Goal: Task Accomplishment & Management: Use online tool/utility

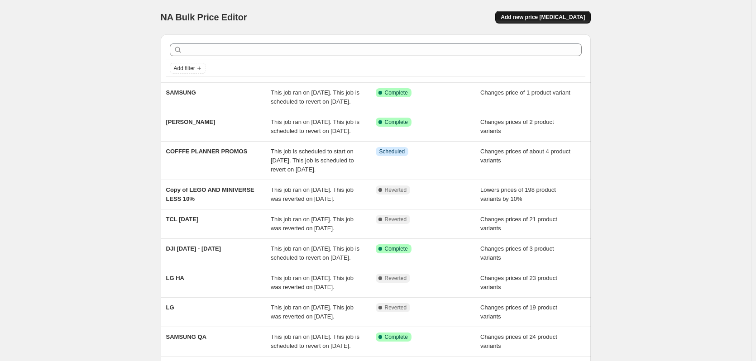
click at [527, 15] on span "Add new price [MEDICAL_DATA]" at bounding box center [543, 17] width 84 height 7
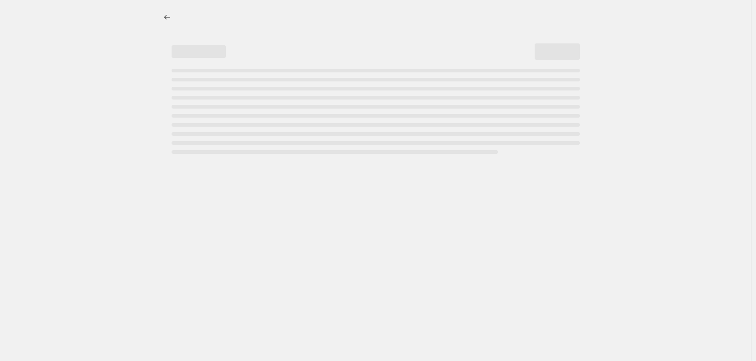
select select "percentage"
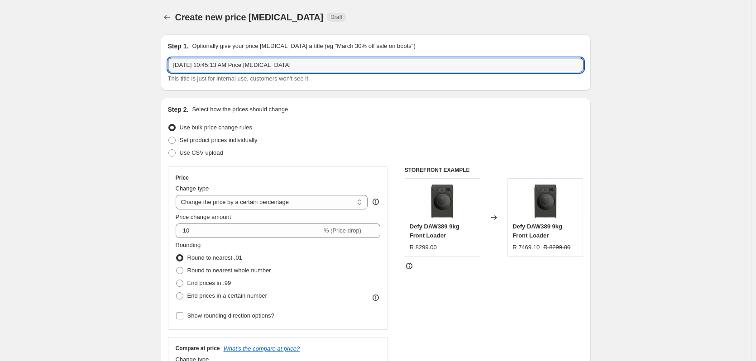
drag, startPoint x: 300, startPoint y: 64, endPoint x: 93, endPoint y: 61, distance: 207.4
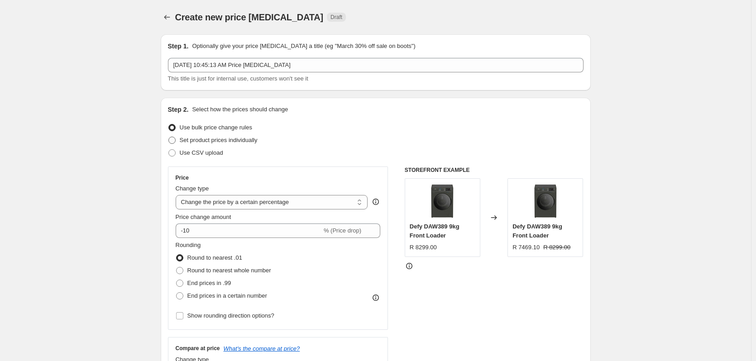
click at [175, 143] on span at bounding box center [171, 140] width 7 height 7
click at [169, 137] on input "Set product prices individually" at bounding box center [168, 137] width 0 height 0
radio input "true"
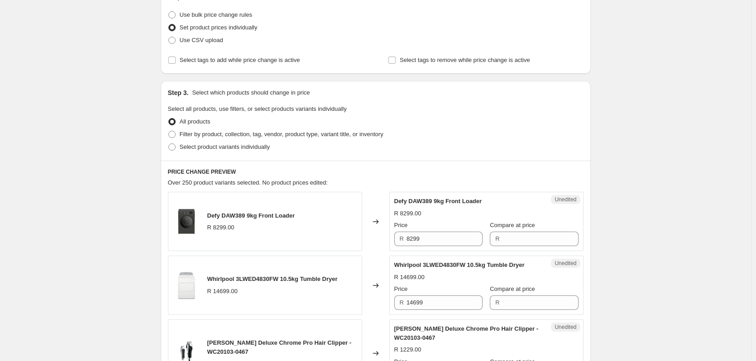
scroll to position [136, 0]
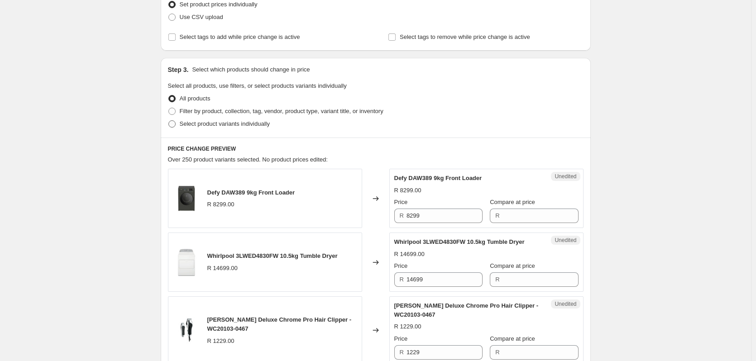
click at [174, 123] on span at bounding box center [171, 123] width 7 height 7
click at [169, 121] on input "Select product variants individually" at bounding box center [168, 120] width 0 height 0
radio input "true"
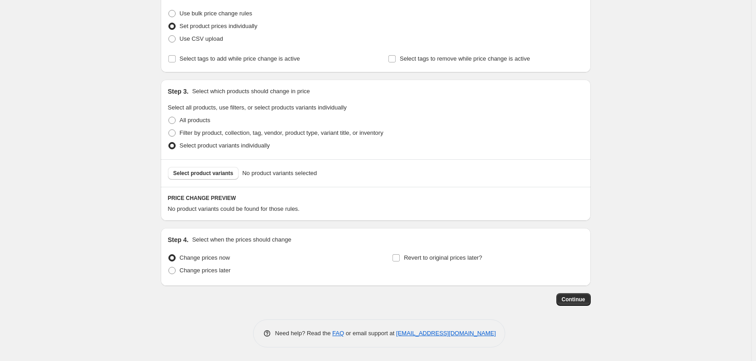
scroll to position [114, 0]
click at [202, 170] on span "Select product variants" at bounding box center [203, 173] width 60 height 7
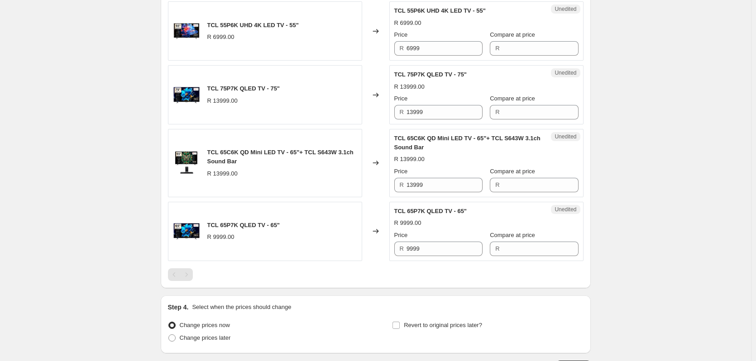
scroll to position [972, 0]
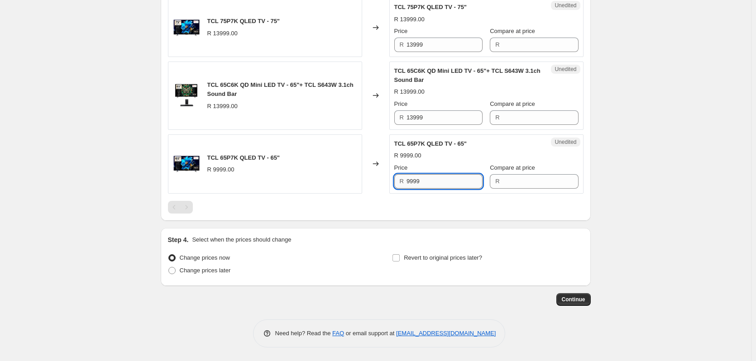
click at [435, 179] on input "9999" at bounding box center [445, 181] width 76 height 14
type input "9999"
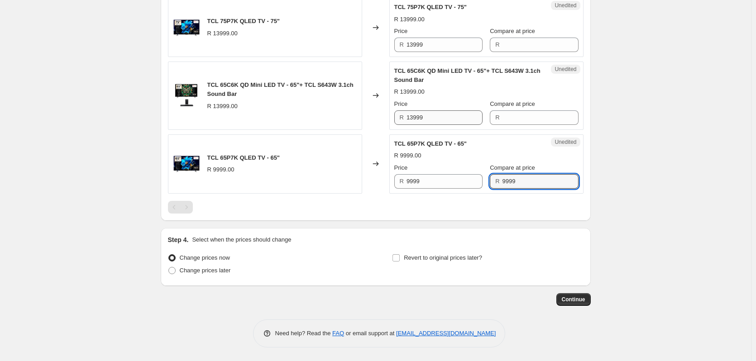
type input "9999"
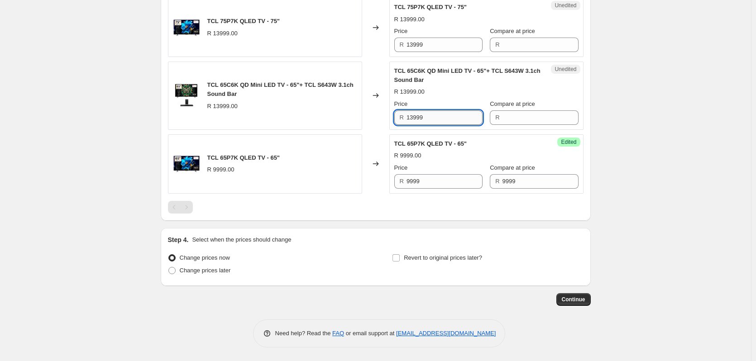
click at [429, 120] on input "13999" at bounding box center [445, 117] width 76 height 14
type input "13999"
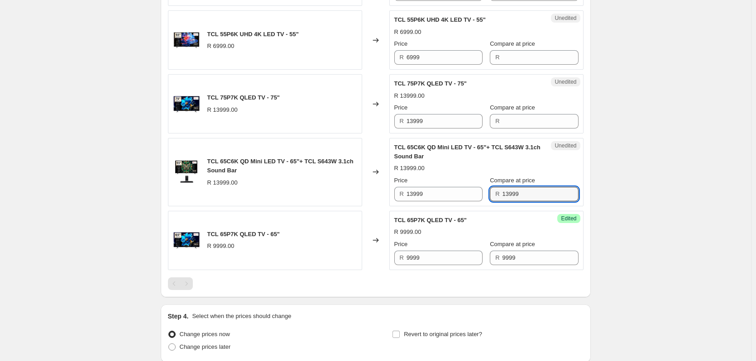
scroll to position [881, 0]
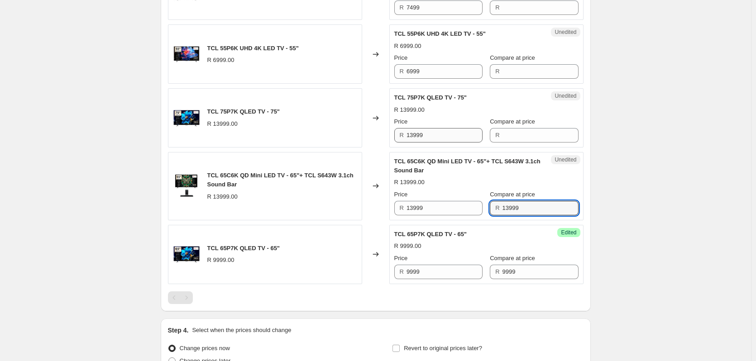
type input "13999"
click at [421, 137] on input "13999" at bounding box center [445, 135] width 76 height 14
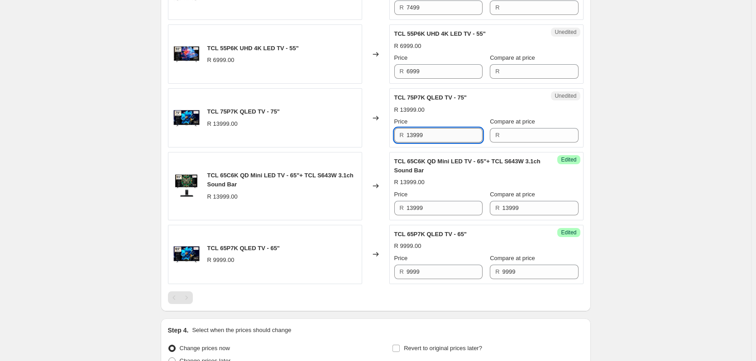
click at [421, 137] on input "13999" at bounding box center [445, 135] width 76 height 14
type input "13999"
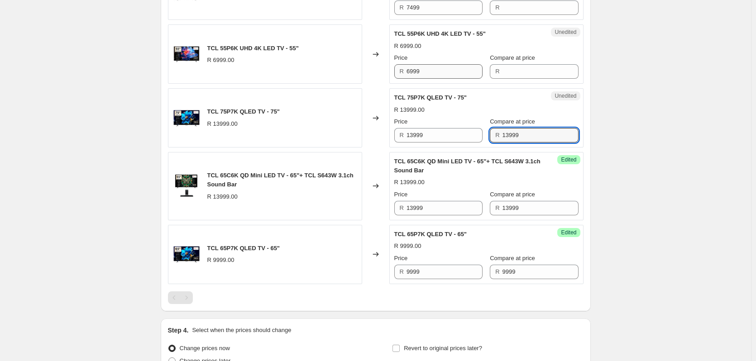
type input "13999"
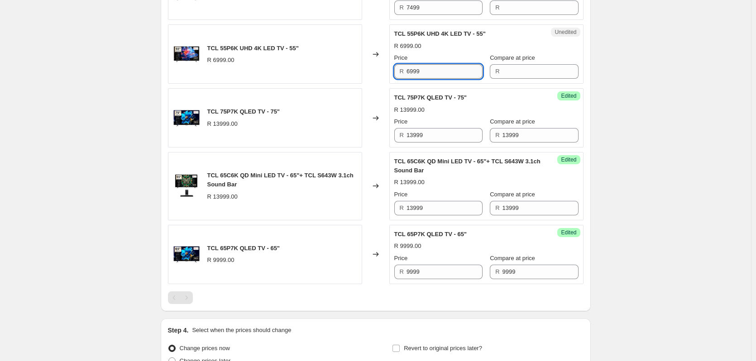
click at [427, 69] on input "6999" at bounding box center [445, 71] width 76 height 14
type input "6999"
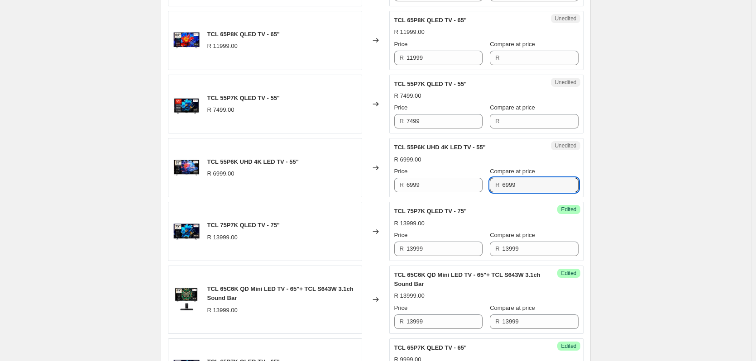
scroll to position [746, 0]
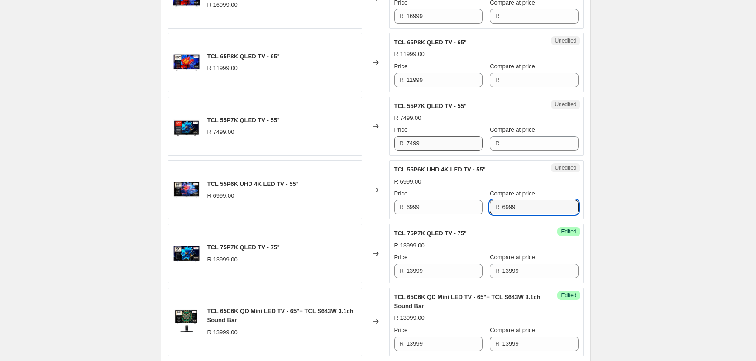
type input "6999"
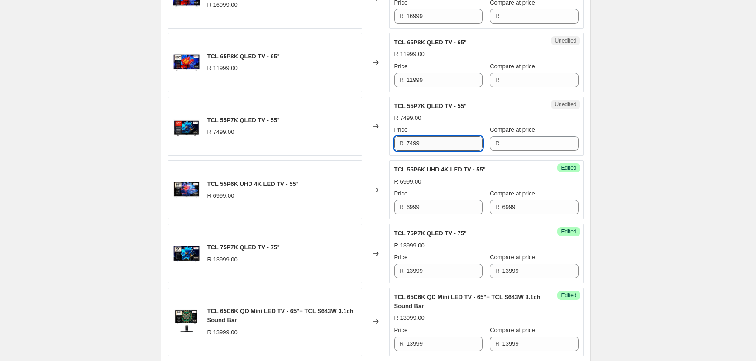
click at [430, 143] on input "7499" at bounding box center [445, 143] width 76 height 14
type input "7499"
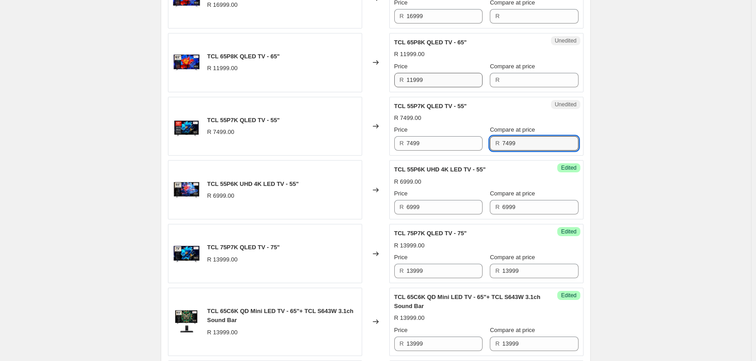
type input "7499"
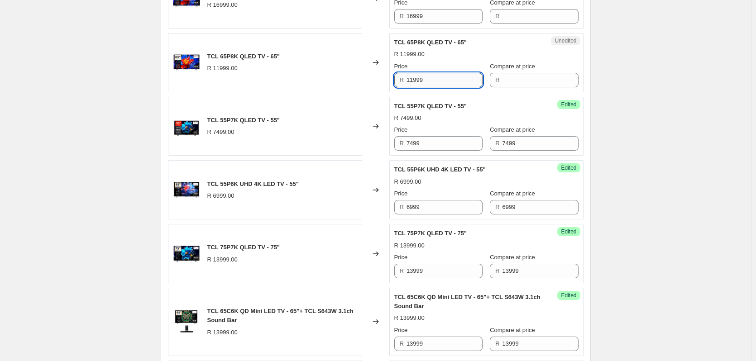
click at [435, 76] on input "11999" at bounding box center [445, 80] width 76 height 14
type input "11999"
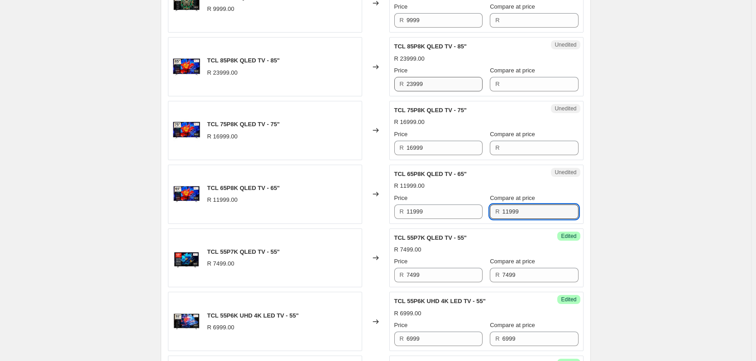
scroll to position [610, 0]
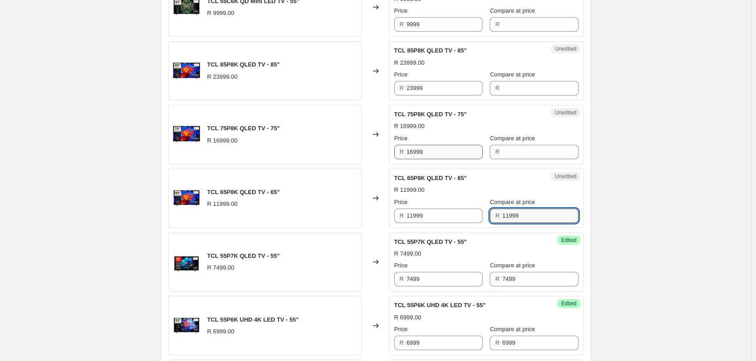
type input "11999"
click at [432, 153] on input "16999" at bounding box center [445, 152] width 76 height 14
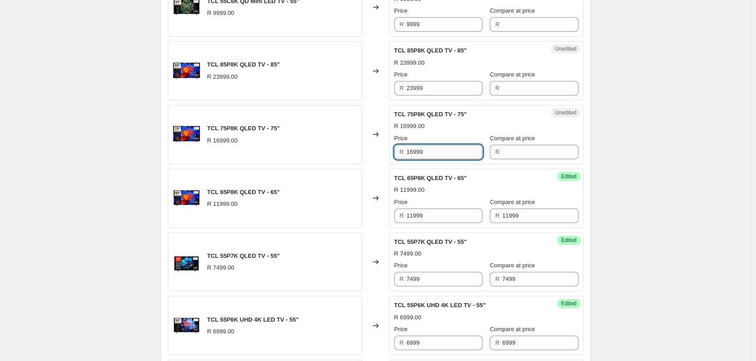
click at [432, 153] on input "16999" at bounding box center [445, 152] width 76 height 14
type input "16999"
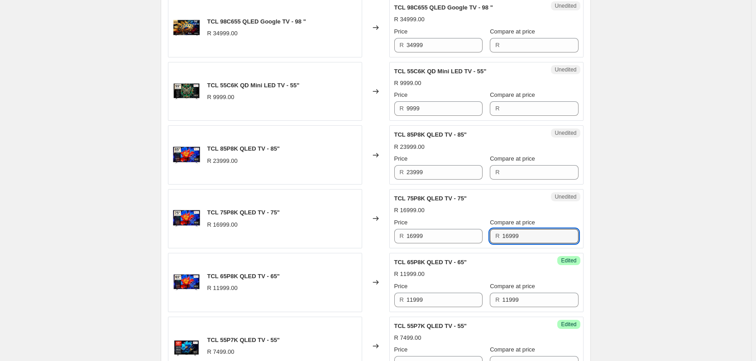
scroll to position [519, 0]
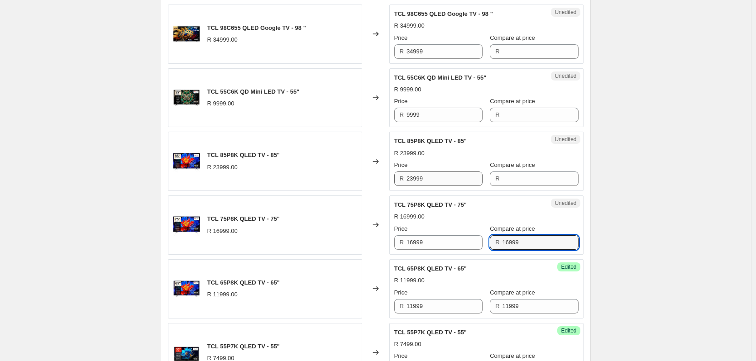
type input "16999"
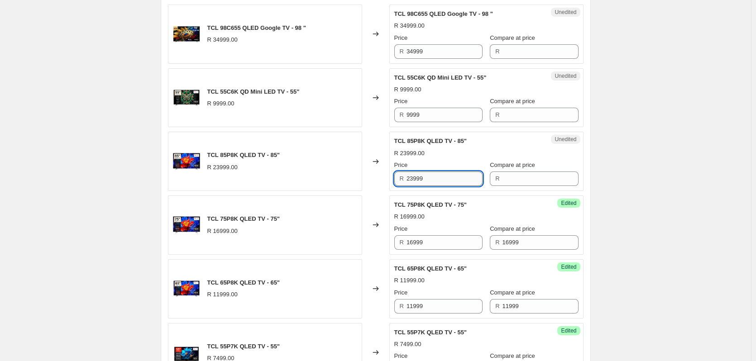
click at [440, 180] on input "23999" at bounding box center [445, 179] width 76 height 14
type input "23999"
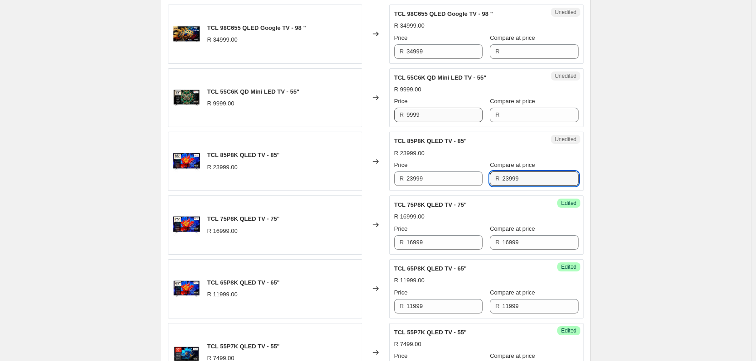
type input "23999"
click at [424, 113] on input "9999" at bounding box center [445, 115] width 76 height 14
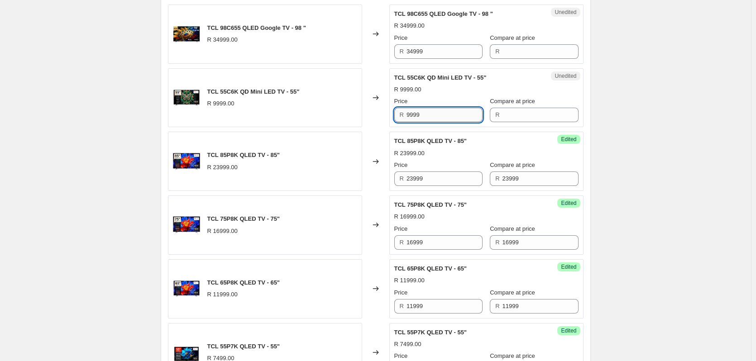
click at [424, 113] on input "9999" at bounding box center [445, 115] width 76 height 14
click at [423, 114] on input "9999" at bounding box center [445, 115] width 76 height 14
type input "9999"
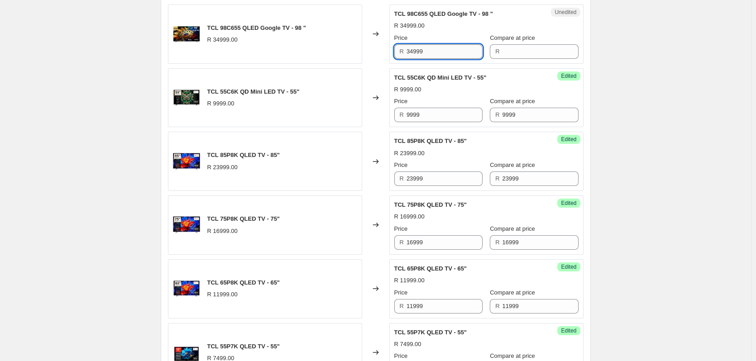
click at [433, 50] on input "34999" at bounding box center [445, 51] width 76 height 14
type input "34999"
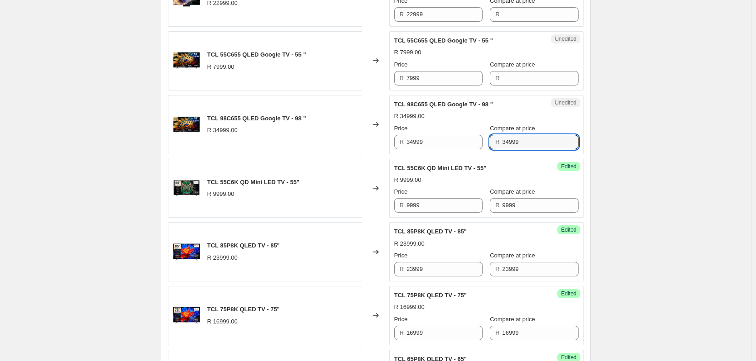
scroll to position [383, 0]
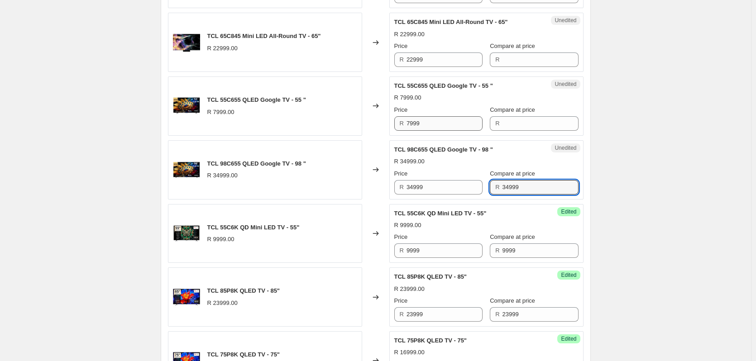
type input "34999"
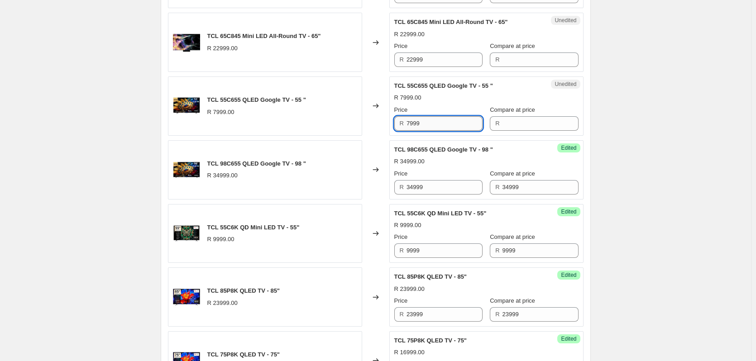
click at [426, 121] on input "7999" at bounding box center [445, 123] width 76 height 14
type input "7999"
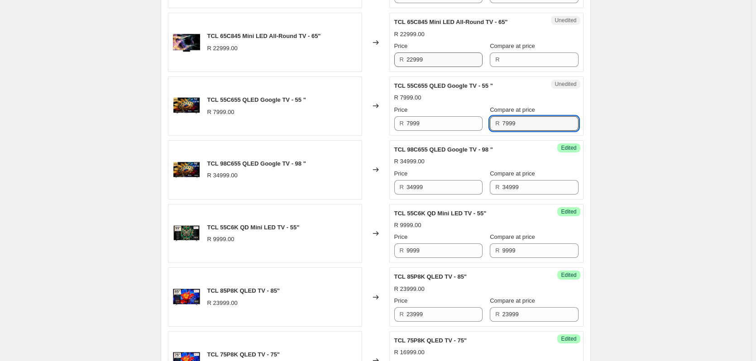
type input "7999"
click at [432, 61] on input "22999" at bounding box center [445, 60] width 76 height 14
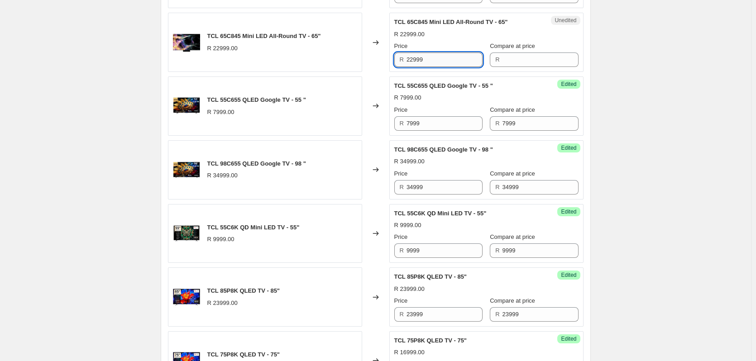
click at [432, 61] on input "22999" at bounding box center [445, 60] width 76 height 14
type input "22999"
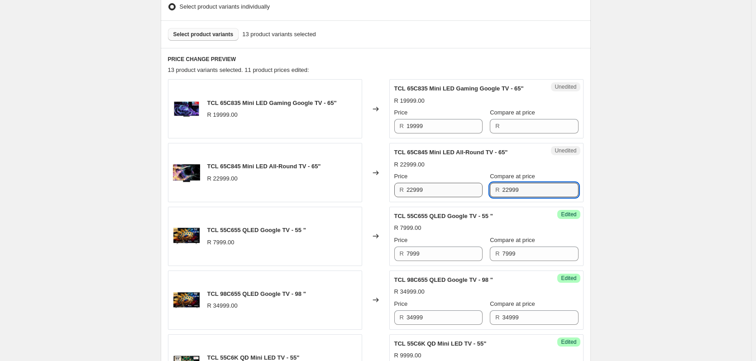
scroll to position [248, 0]
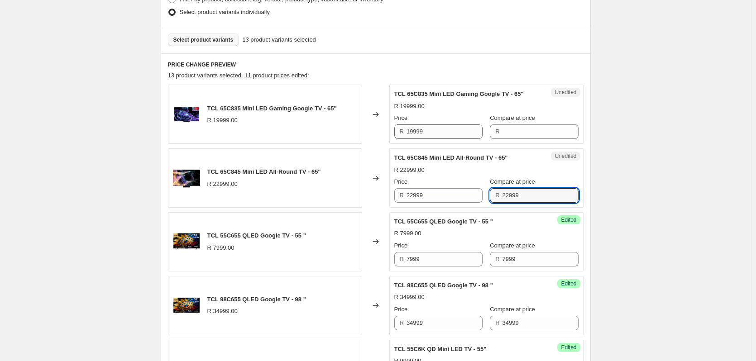
type input "22999"
click at [437, 137] on input "19999" at bounding box center [445, 131] width 76 height 14
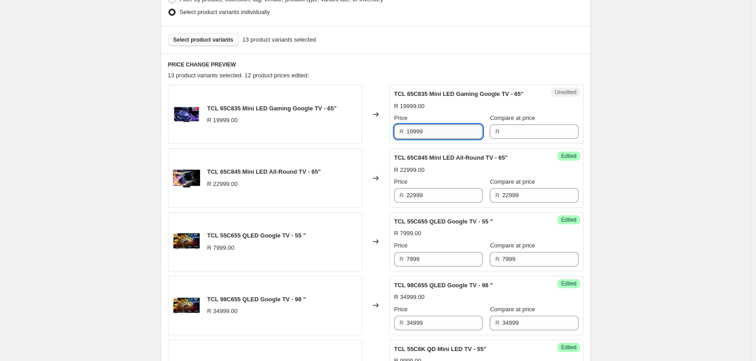
click at [437, 137] on input "19999" at bounding box center [445, 131] width 76 height 14
type input "19999"
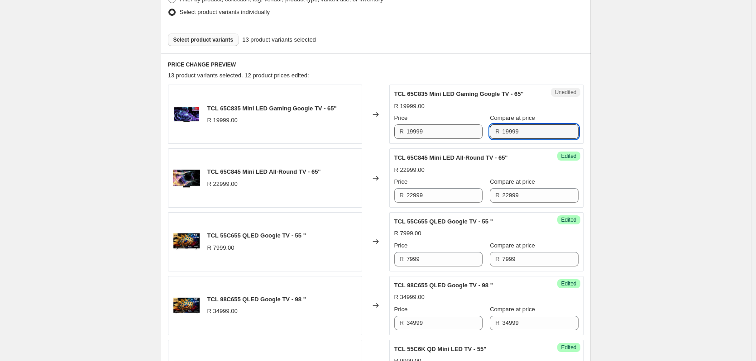
type input "19999"
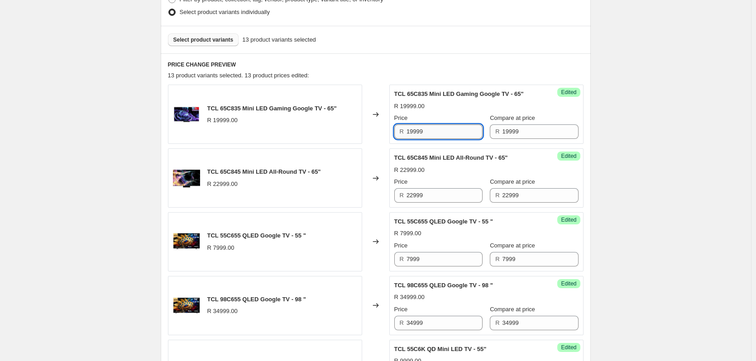
click at [440, 128] on input "19999" at bounding box center [445, 131] width 76 height 14
type input "17499"
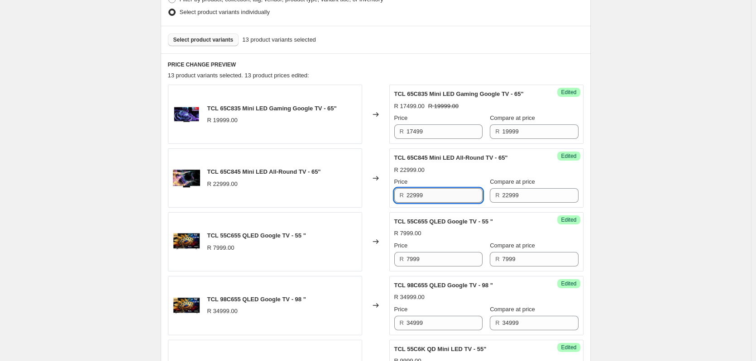
click at [427, 198] on input "22999" at bounding box center [445, 195] width 76 height 14
type input "17499"
click at [437, 259] on input "7999" at bounding box center [445, 259] width 76 height 14
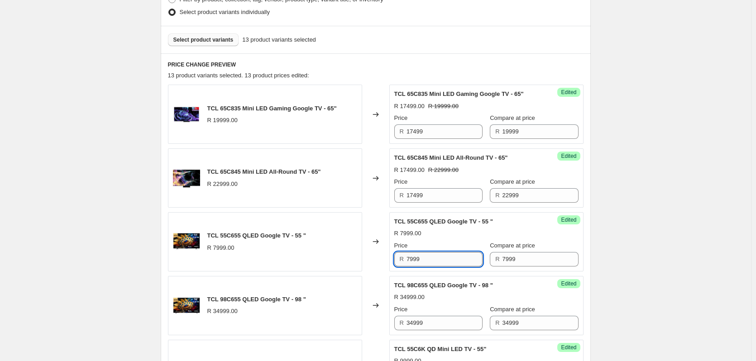
click at [437, 259] on input "7999" at bounding box center [445, 259] width 76 height 14
type input "6999"
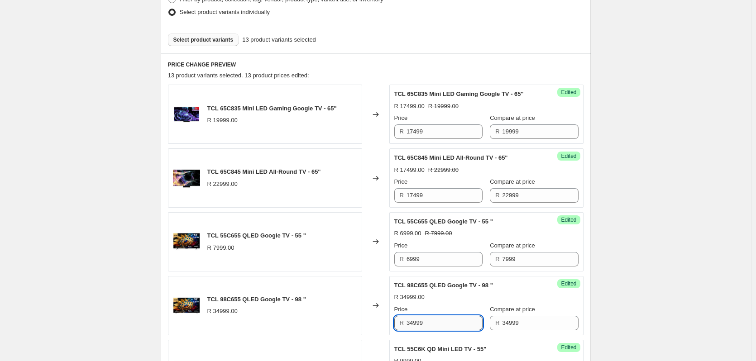
click at [433, 316] on input "34999" at bounding box center [445, 323] width 76 height 14
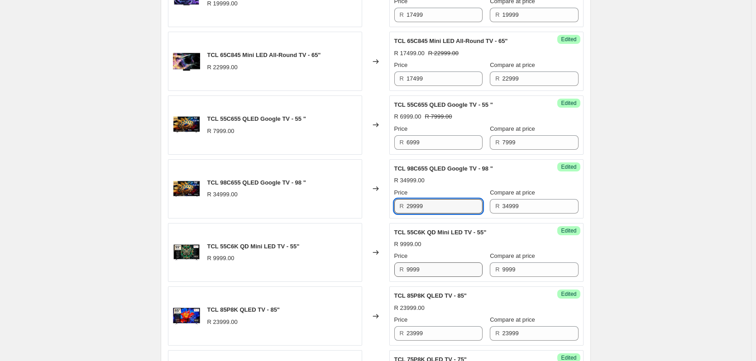
scroll to position [383, 0]
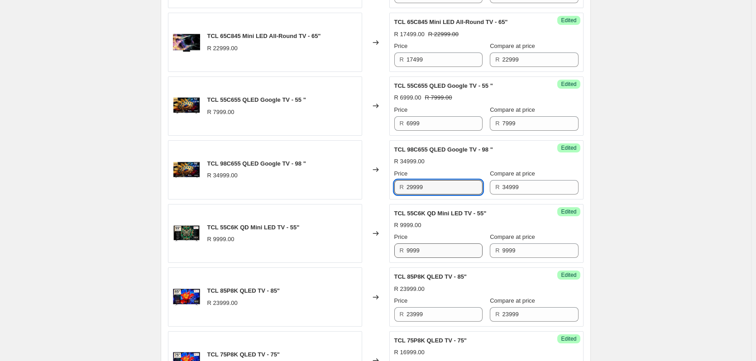
type input "29999"
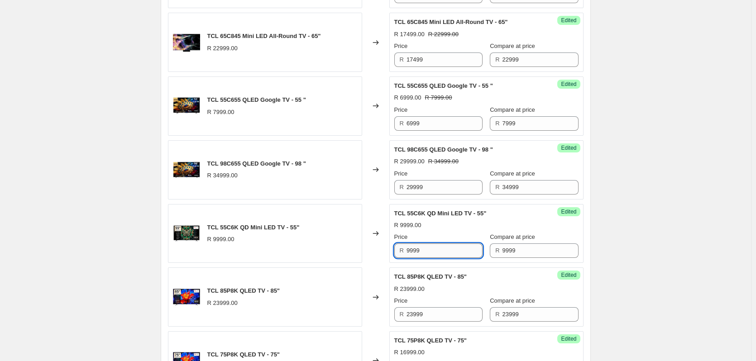
click at [431, 252] on input "9999" at bounding box center [445, 251] width 76 height 14
click at [431, 251] on input "9999" at bounding box center [445, 251] width 76 height 14
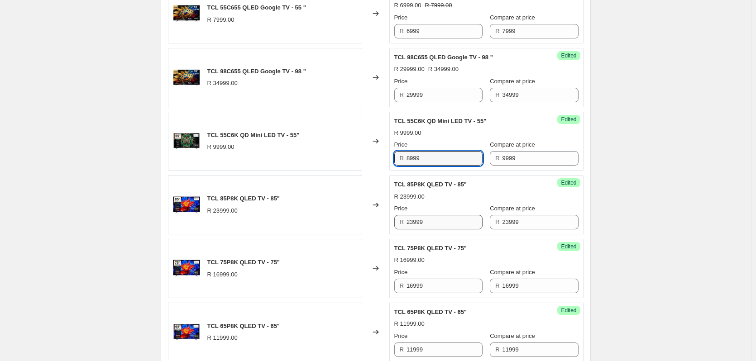
scroll to position [519, 0]
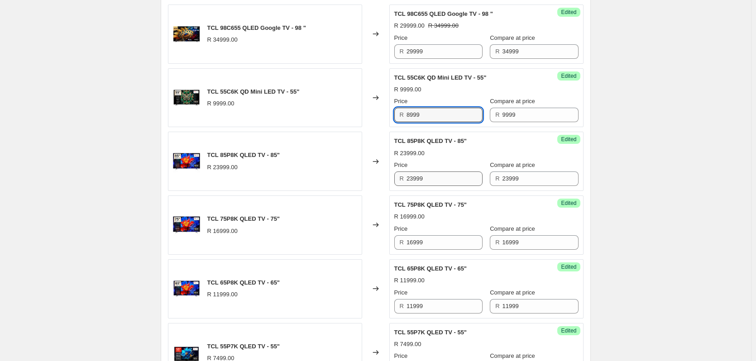
type input "8999"
click at [428, 176] on input "23999" at bounding box center [445, 179] width 76 height 14
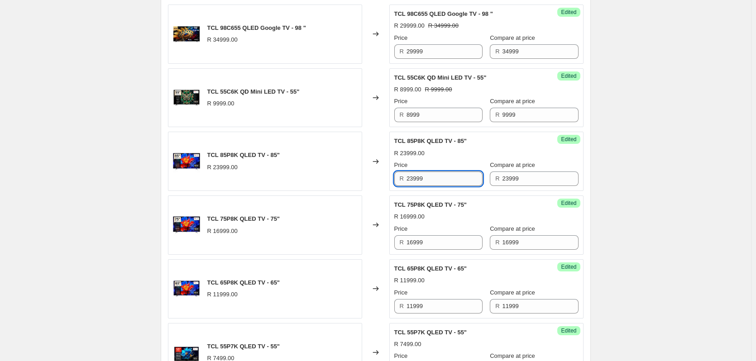
click at [428, 176] on input "23999" at bounding box center [445, 179] width 76 height 14
type input "19999"
click at [431, 239] on input "16999" at bounding box center [445, 242] width 76 height 14
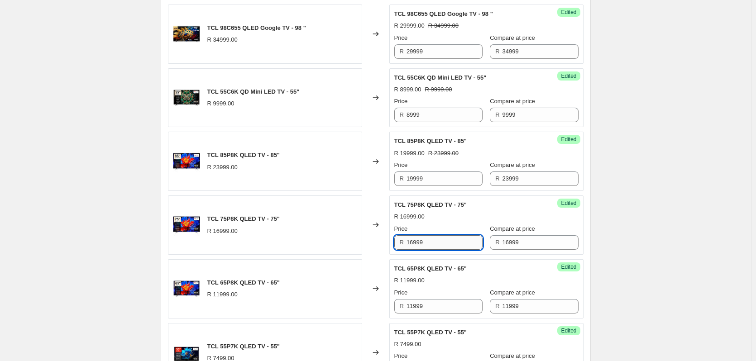
click at [431, 239] on input "16999" at bounding box center [445, 242] width 76 height 14
type input "13999"
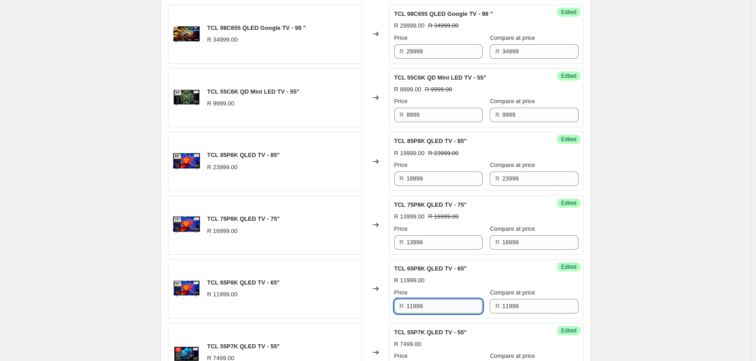
click at [438, 306] on input "11999" at bounding box center [445, 306] width 76 height 14
click at [438, 304] on input "11999" at bounding box center [445, 306] width 76 height 14
click at [438, 303] on input "11999" at bounding box center [445, 306] width 76 height 14
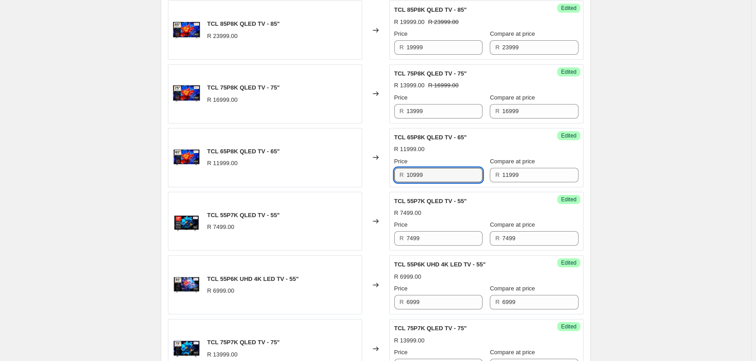
scroll to position [655, 0]
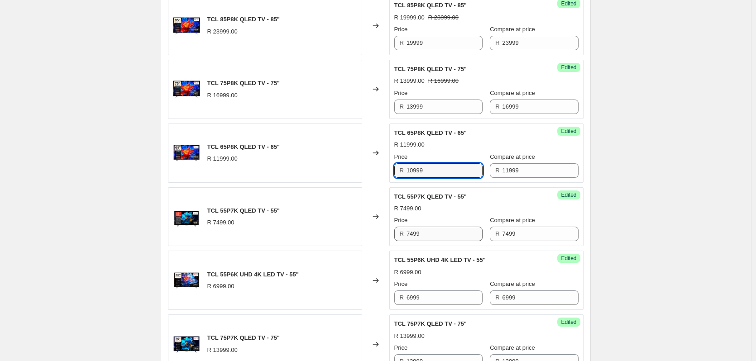
type input "10999"
click at [444, 238] on input "7499" at bounding box center [445, 234] width 76 height 14
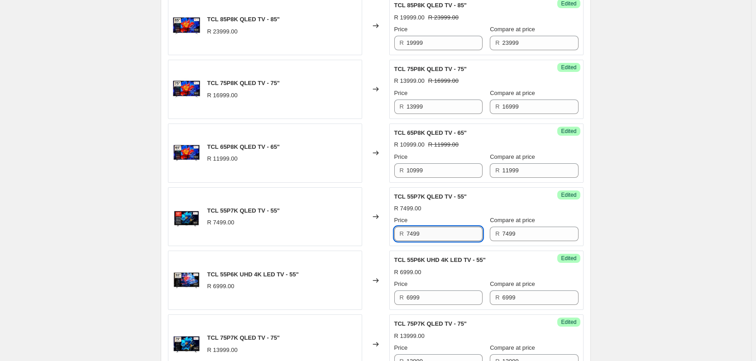
click at [444, 238] on input "7499" at bounding box center [445, 234] width 76 height 14
type input "6999"
click at [430, 296] on input "6999" at bounding box center [445, 298] width 76 height 14
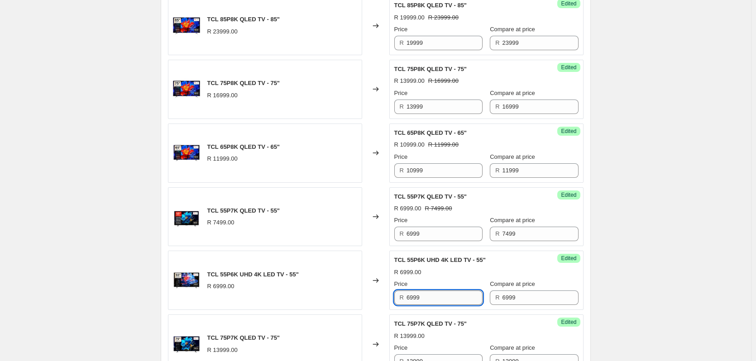
click at [430, 296] on input "6999" at bounding box center [445, 298] width 76 height 14
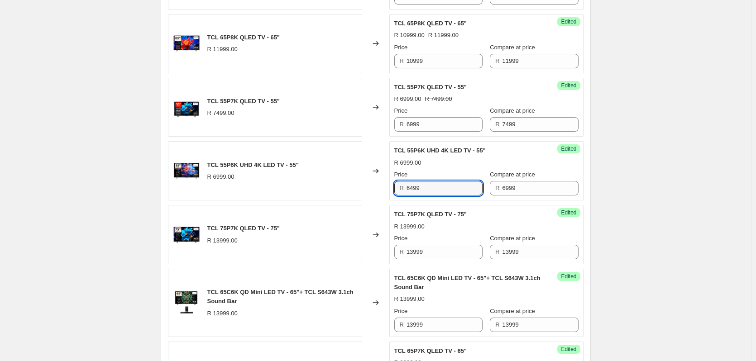
scroll to position [791, 0]
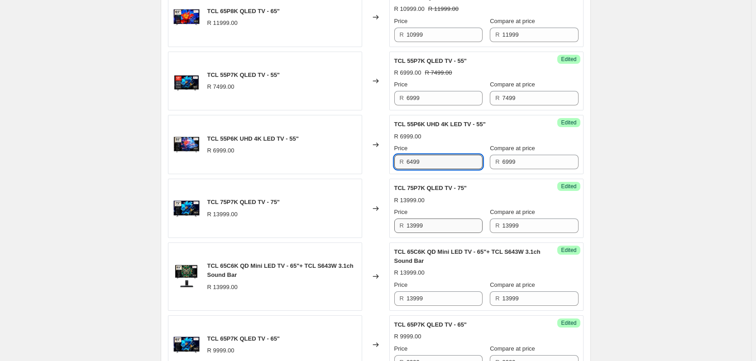
type input "6499"
click at [428, 225] on input "13999" at bounding box center [445, 226] width 76 height 14
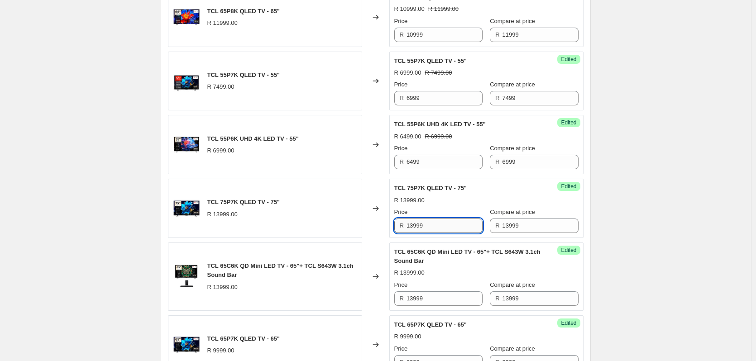
click at [428, 225] on input "13999" at bounding box center [445, 226] width 76 height 14
type input "11999"
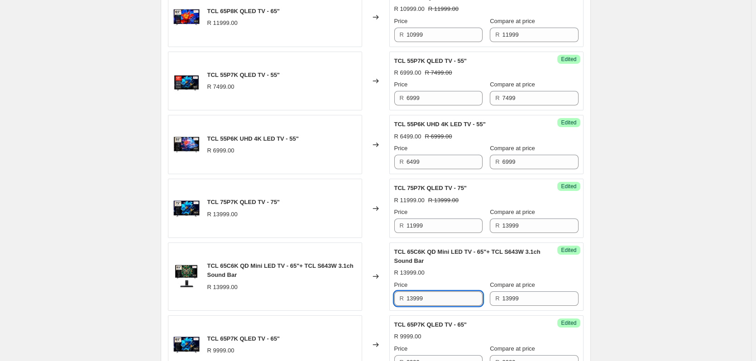
click at [449, 297] on input "13999" at bounding box center [445, 299] width 76 height 14
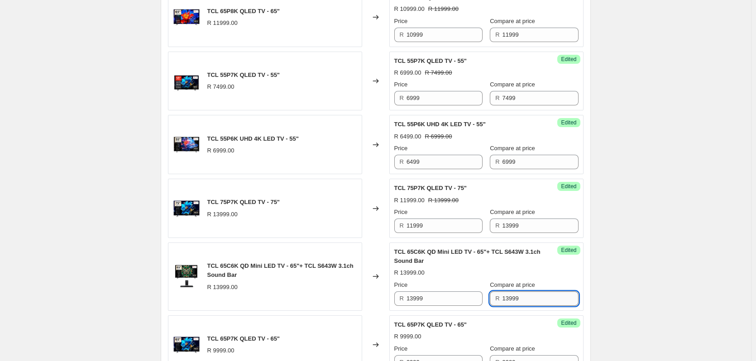
click at [521, 298] on input "13999" at bounding box center [540, 299] width 76 height 14
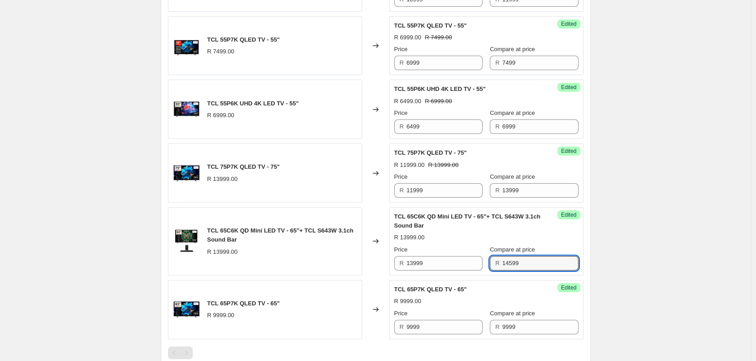
scroll to position [927, 0]
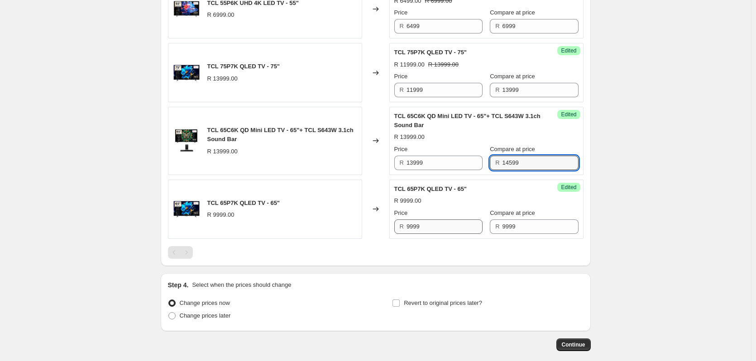
type input "14599"
click at [436, 225] on input "9999" at bounding box center [445, 227] width 76 height 14
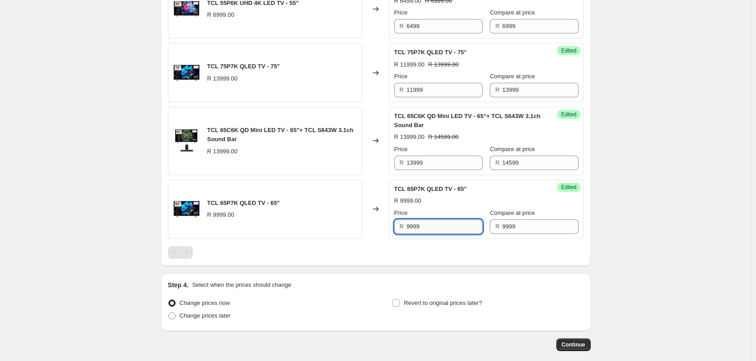
click at [436, 225] on input "9999" at bounding box center [445, 227] width 76 height 14
type input "8999"
click at [396, 304] on input "Revert to original prices later?" at bounding box center [395, 303] width 7 height 7
checkbox input "true"
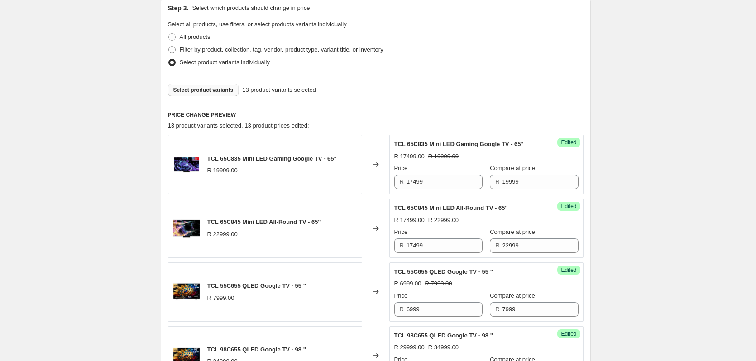
scroll to position [67, 0]
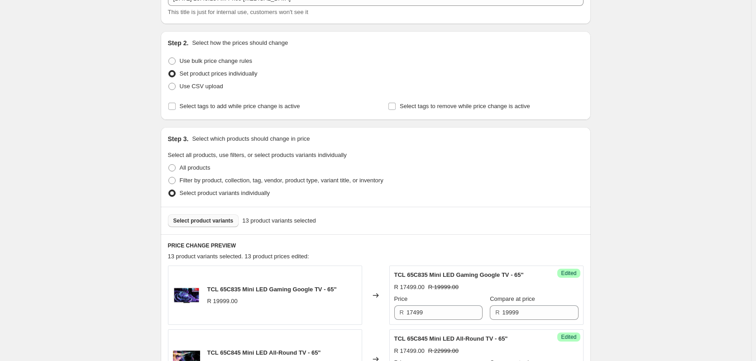
click at [201, 218] on span "Select product variants" at bounding box center [203, 220] width 60 height 7
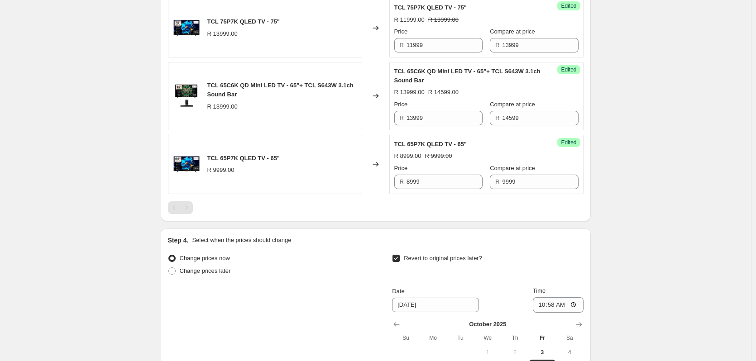
scroll to position [1108, 0]
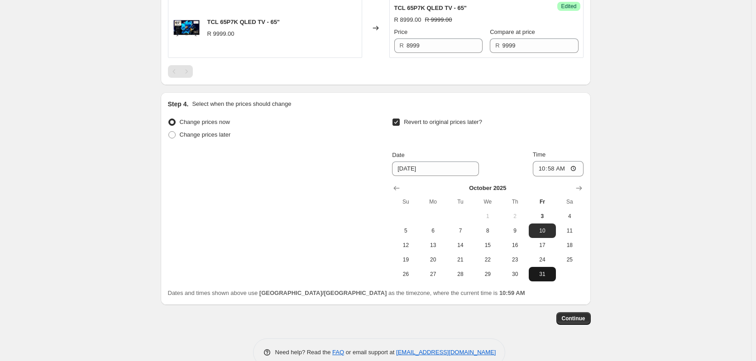
click at [544, 273] on span "31" at bounding box center [542, 274] width 20 height 7
type input "[DATE]"
click at [556, 168] on input "10:58" at bounding box center [558, 168] width 51 height 15
type input "23:59"
click at [585, 321] on span "Continue" at bounding box center [574, 318] width 24 height 7
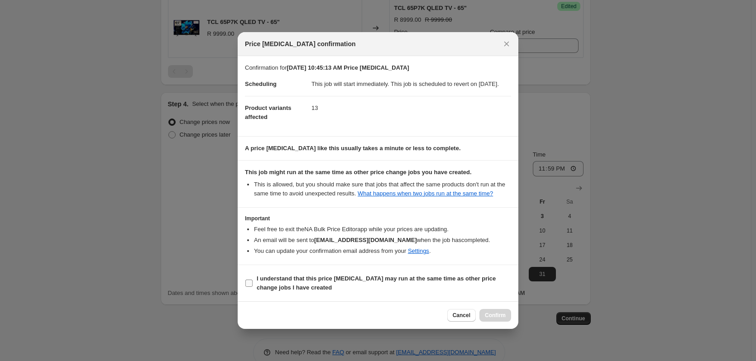
click at [249, 287] on input "I understand that this price [MEDICAL_DATA] may run at the same time as other p…" at bounding box center [248, 283] width 7 height 7
checkbox input "true"
click at [501, 319] on span "Confirm" at bounding box center [495, 315] width 21 height 7
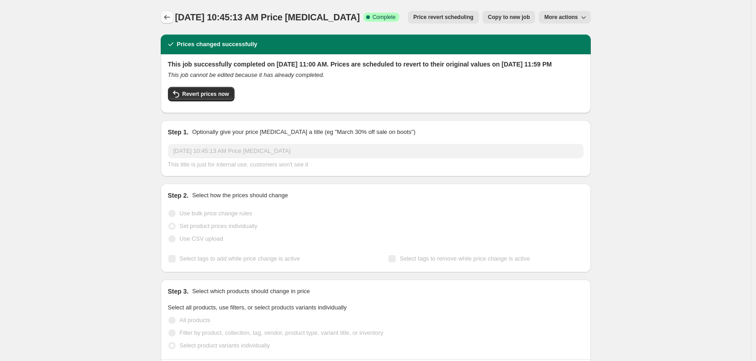
click at [165, 20] on icon "Price change jobs" at bounding box center [167, 17] width 9 height 9
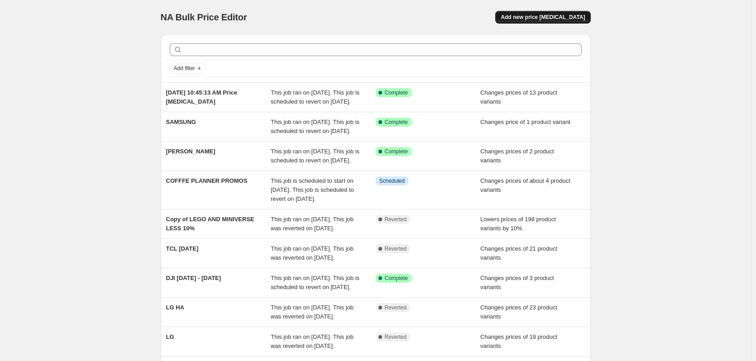
click at [530, 15] on span "Add new price [MEDICAL_DATA]" at bounding box center [543, 17] width 84 height 7
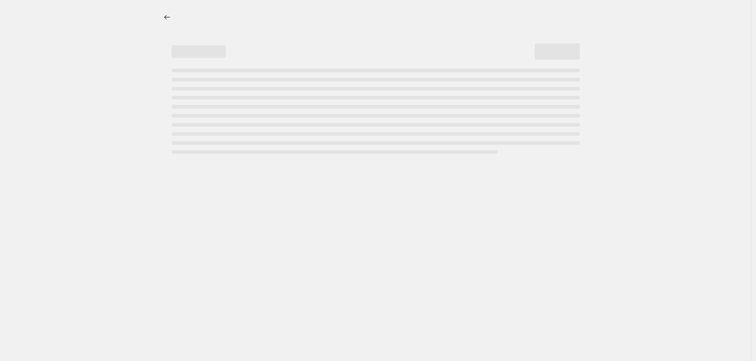
select select "percentage"
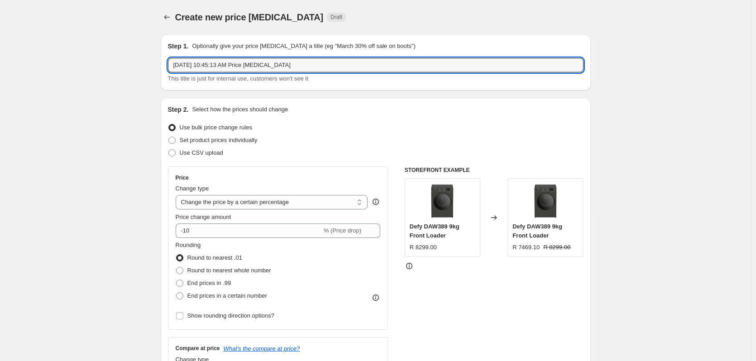
drag, startPoint x: 315, startPoint y: 63, endPoint x: 123, endPoint y: 70, distance: 192.5
type input "TCL 2ND"
click at [173, 139] on span at bounding box center [171, 140] width 7 height 7
click at [169, 137] on input "Set product prices individually" at bounding box center [168, 137] width 0 height 0
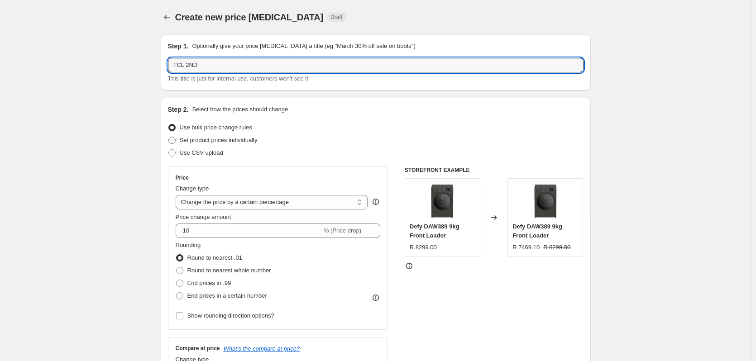
radio input "true"
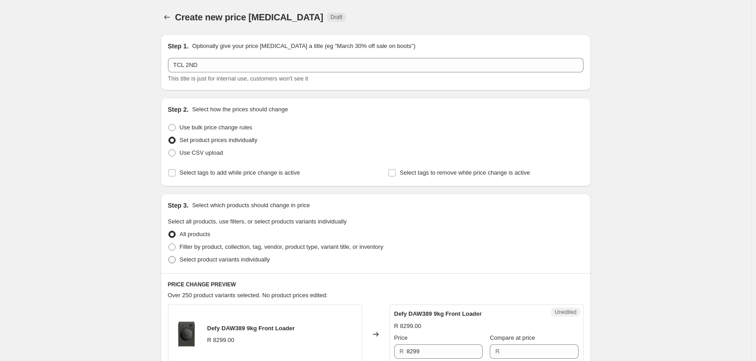
click at [172, 263] on span at bounding box center [171, 259] width 7 height 7
click at [169, 257] on input "Select product variants individually" at bounding box center [168, 256] width 0 height 0
radio input "true"
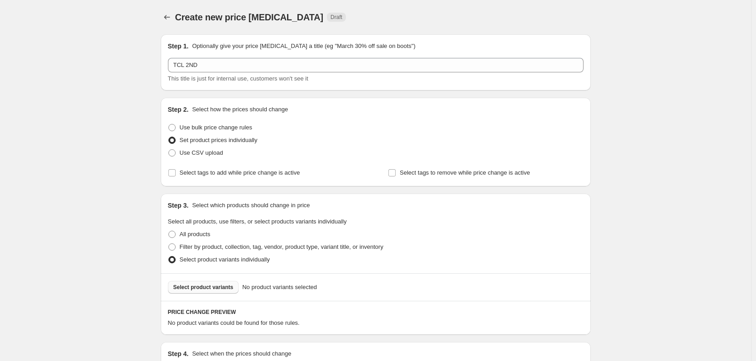
click at [190, 289] on span "Select product variants" at bounding box center [203, 287] width 60 height 7
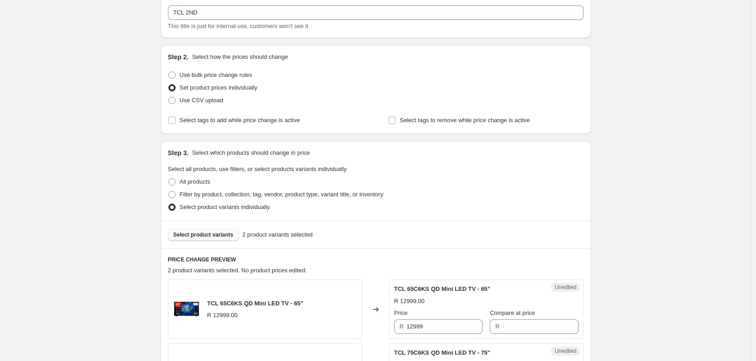
scroll to position [136, 0]
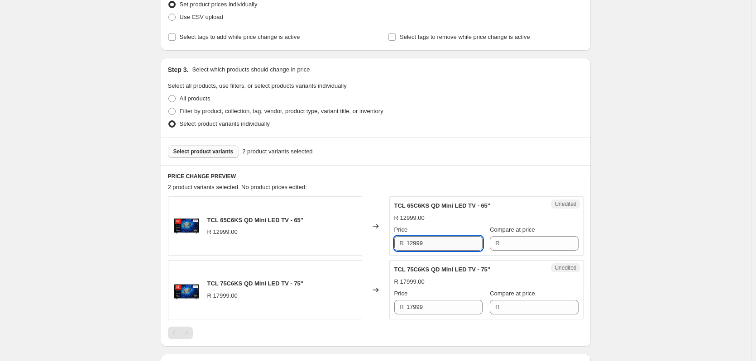
click at [429, 244] on input "12999" at bounding box center [445, 243] width 76 height 14
type input "12999"
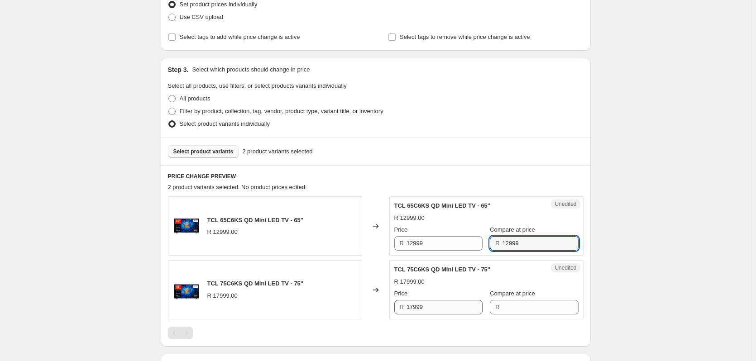
type input "12999"
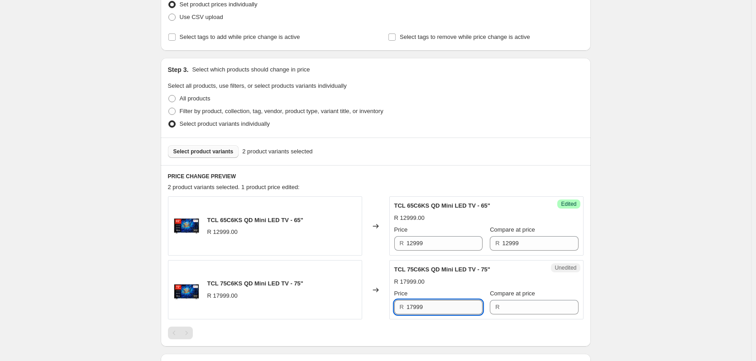
click at [435, 307] on input "17999" at bounding box center [445, 307] width 76 height 14
type input "17999"
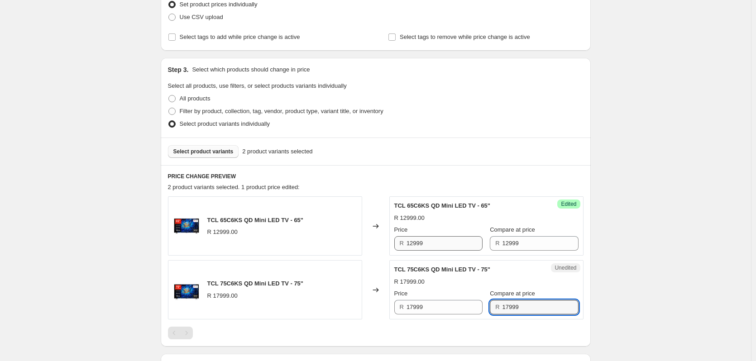
type input "17999"
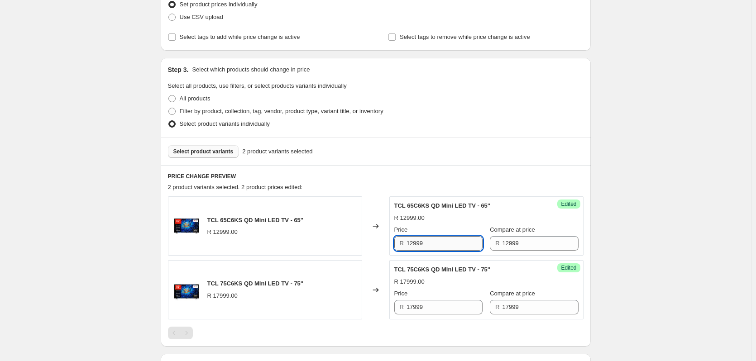
click at [443, 242] on input "12999" at bounding box center [445, 243] width 76 height 14
type input "10999"
click at [435, 311] on input "17999" at bounding box center [445, 307] width 76 height 14
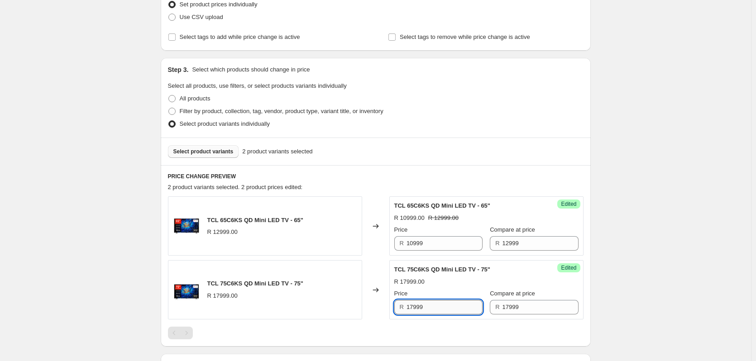
click at [435, 308] on input "17999" at bounding box center [445, 307] width 76 height 14
click at [442, 306] on input "17999" at bounding box center [445, 307] width 76 height 14
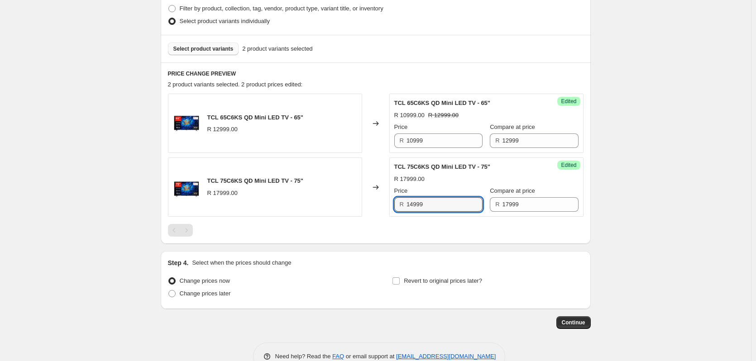
scroll to position [262, 0]
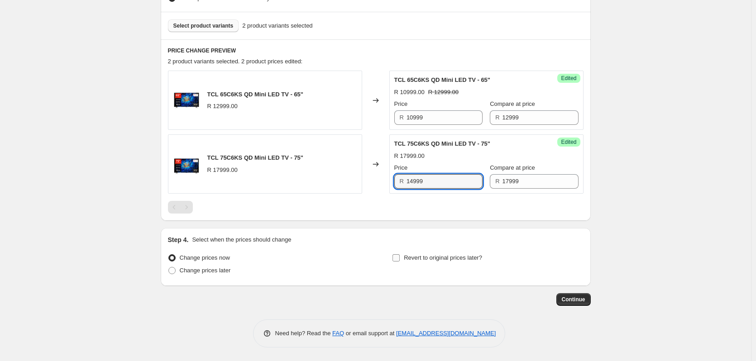
type input "14999"
click at [397, 256] on input "Revert to original prices later?" at bounding box center [395, 257] width 7 height 7
checkbox input "true"
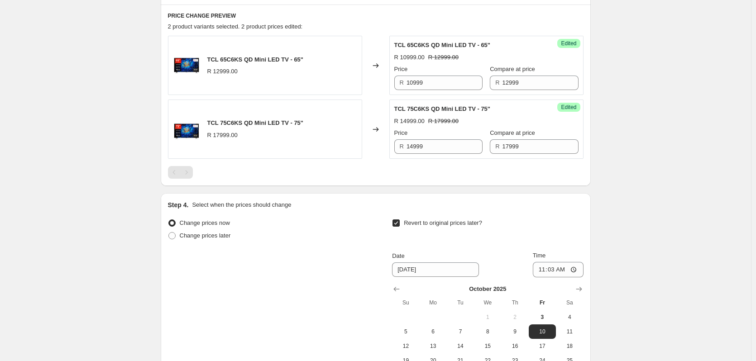
scroll to position [352, 0]
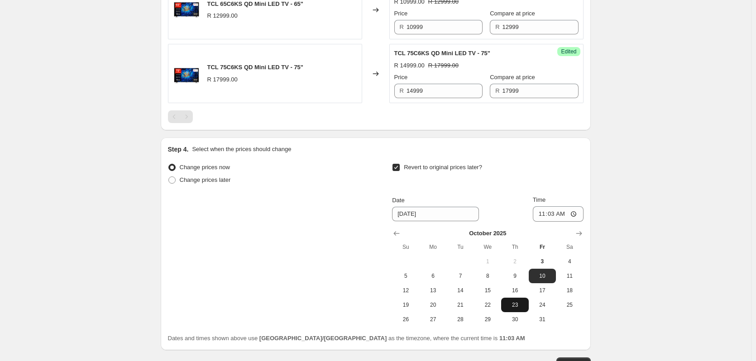
click at [512, 302] on span "23" at bounding box center [515, 304] width 20 height 7
type input "[DATE]"
click at [560, 210] on input "11:03" at bounding box center [558, 213] width 51 height 15
type input "23:59"
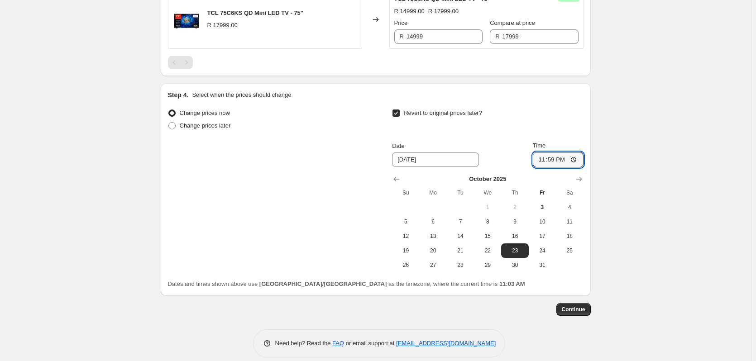
scroll to position [416, 0]
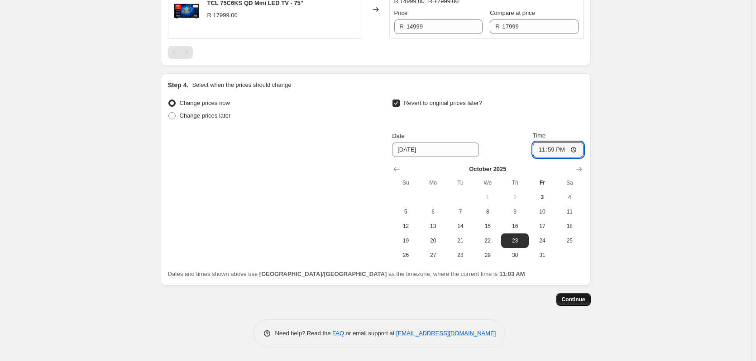
click at [576, 298] on span "Continue" at bounding box center [574, 299] width 24 height 7
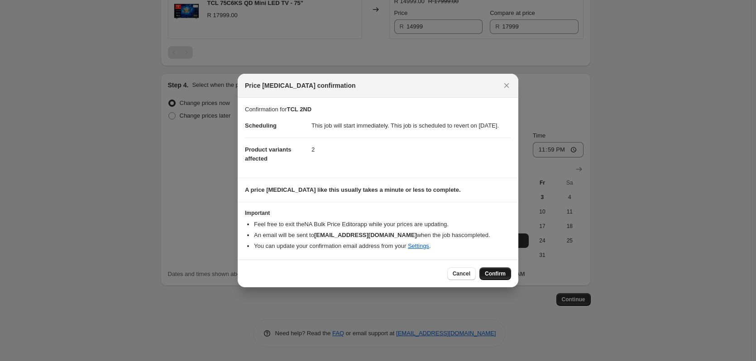
click at [488, 274] on button "Confirm" at bounding box center [495, 274] width 32 height 13
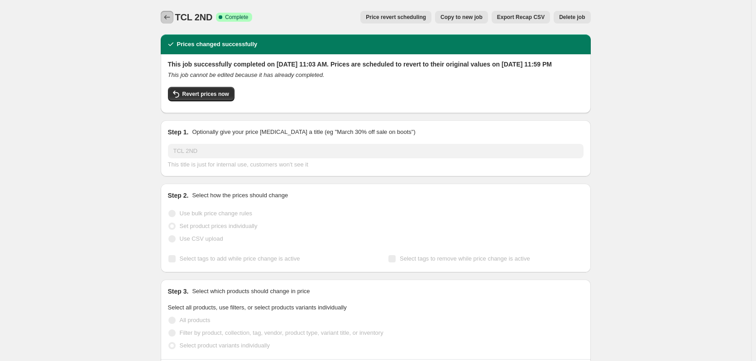
click at [169, 17] on icon "Price change jobs" at bounding box center [167, 17] width 9 height 9
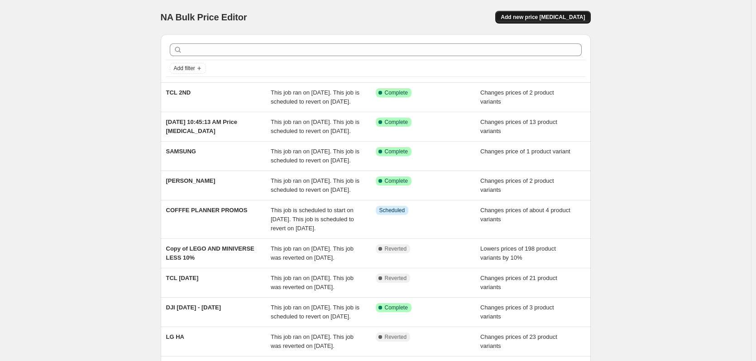
click at [545, 12] on button "Add new price [MEDICAL_DATA]" at bounding box center [542, 17] width 95 height 13
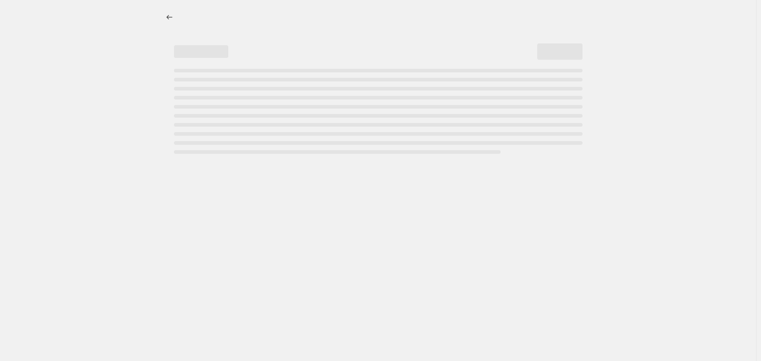
select select "percentage"
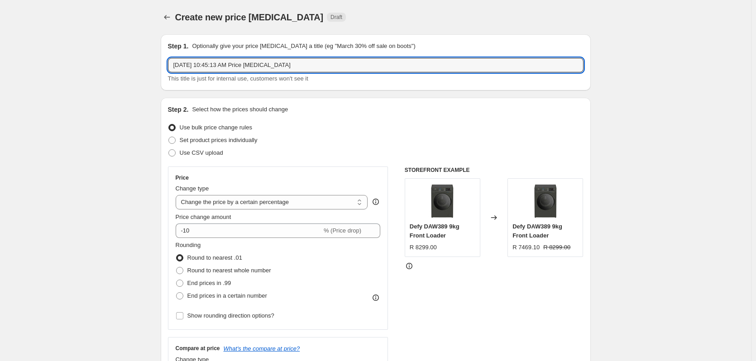
drag, startPoint x: 316, startPoint y: 61, endPoint x: 102, endPoint y: 76, distance: 213.7
type input "TCL 3RD"
click at [173, 139] on span at bounding box center [171, 140] width 7 height 7
click at [169, 137] on input "Set product prices individually" at bounding box center [168, 137] width 0 height 0
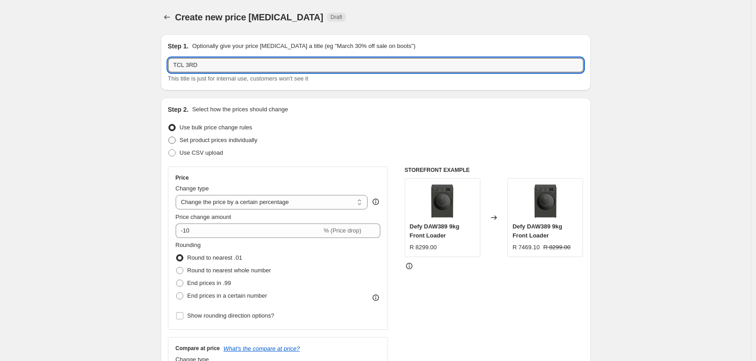
radio input "true"
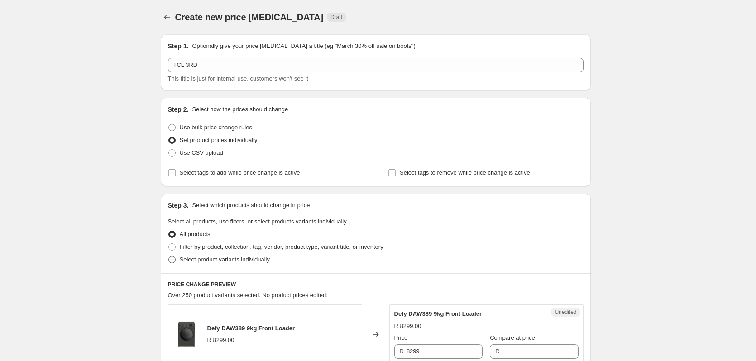
click at [173, 257] on span at bounding box center [171, 259] width 7 height 7
click at [169, 257] on input "Select product variants individually" at bounding box center [168, 256] width 0 height 0
radio input "true"
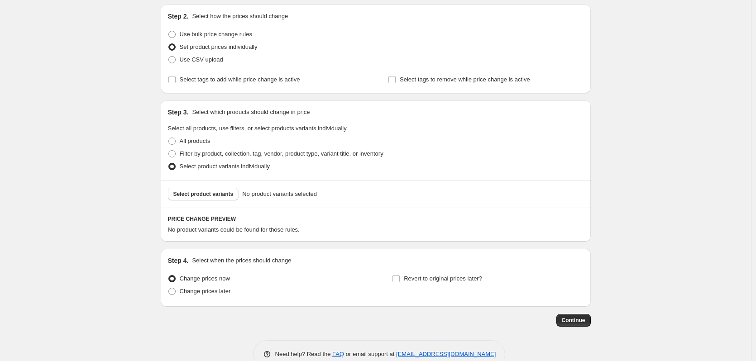
scroll to position [114, 0]
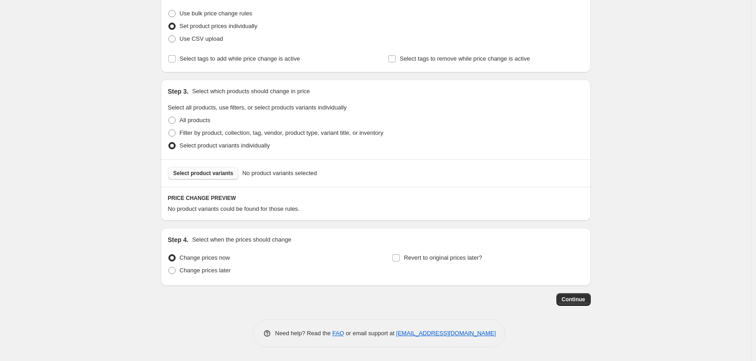
click at [187, 174] on span "Select product variants" at bounding box center [203, 173] width 60 height 7
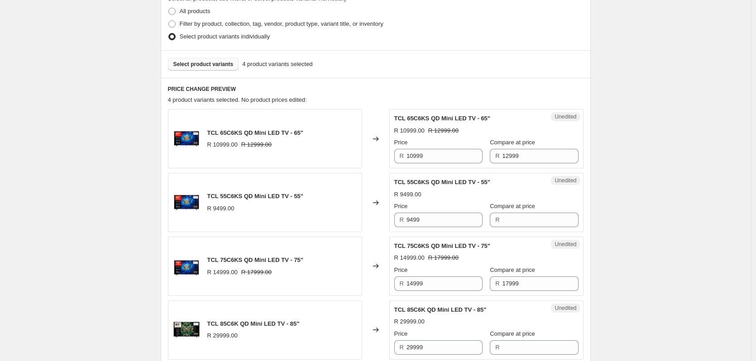
scroll to position [250, 0]
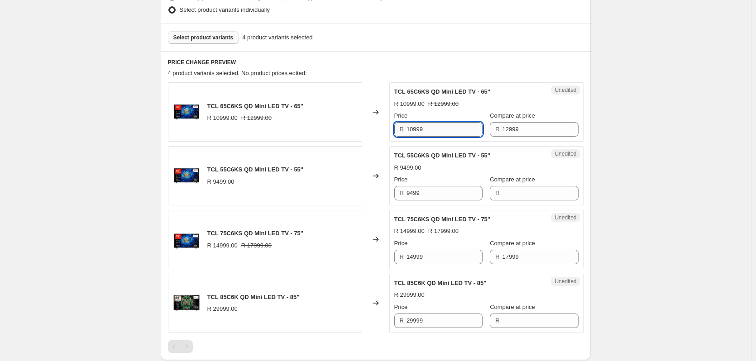
click at [441, 128] on input "10999" at bounding box center [445, 129] width 76 height 14
type input "9999"
click at [437, 191] on input "9499" at bounding box center [445, 193] width 76 height 14
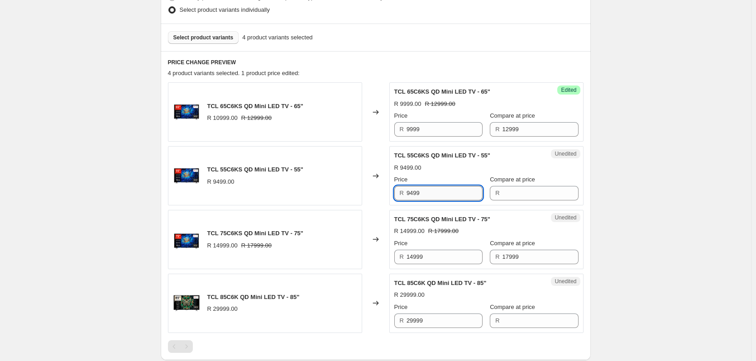
click at [437, 191] on input "9499" at bounding box center [445, 193] width 76 height 14
type input "9499"
click at [430, 194] on input "9499" at bounding box center [445, 193] width 76 height 14
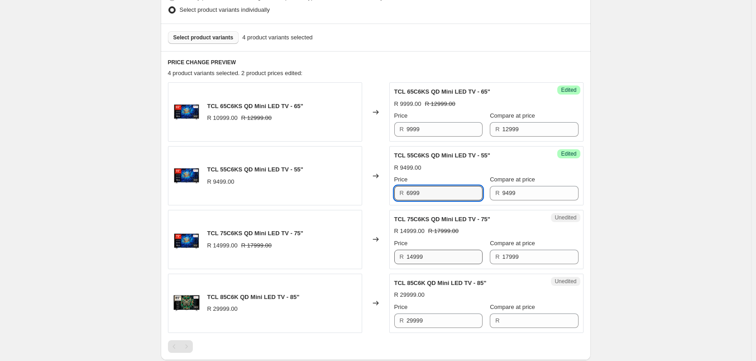
type input "6999"
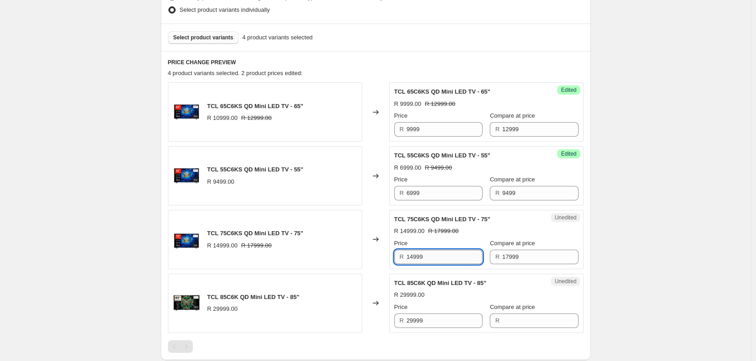
click at [432, 258] on input "14999" at bounding box center [445, 257] width 76 height 14
type input "13999"
click at [434, 318] on input "29999" at bounding box center [445, 321] width 76 height 14
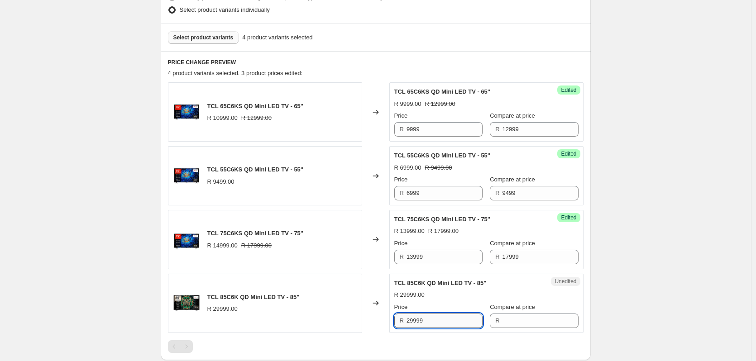
click at [434, 318] on input "29999" at bounding box center [445, 321] width 76 height 14
type input "29999"
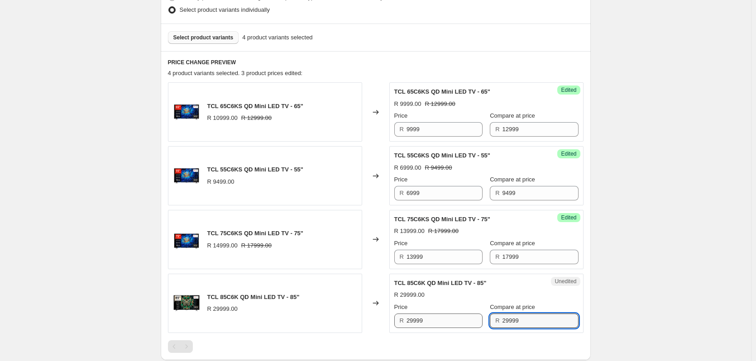
type input "29999"
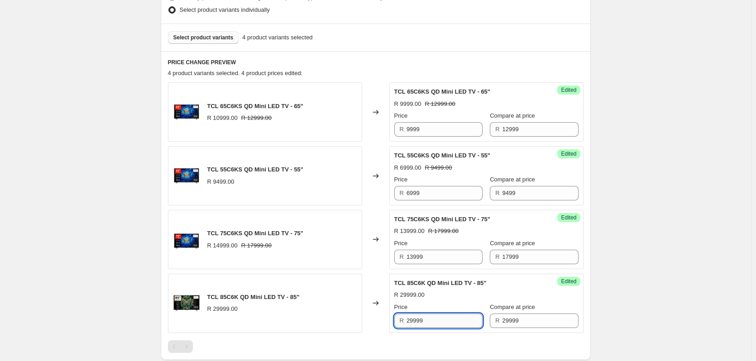
click at [438, 323] on input "29999" at bounding box center [445, 321] width 76 height 14
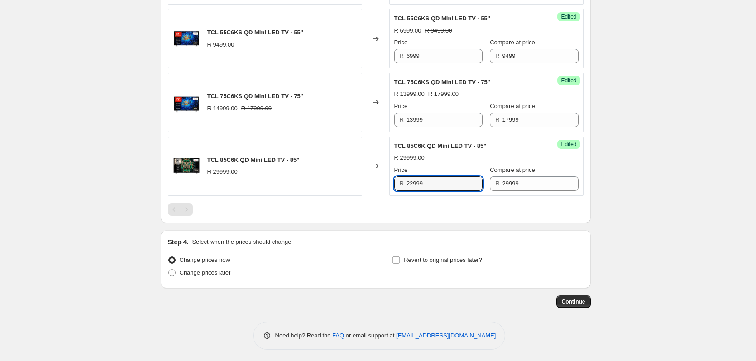
scroll to position [389, 0]
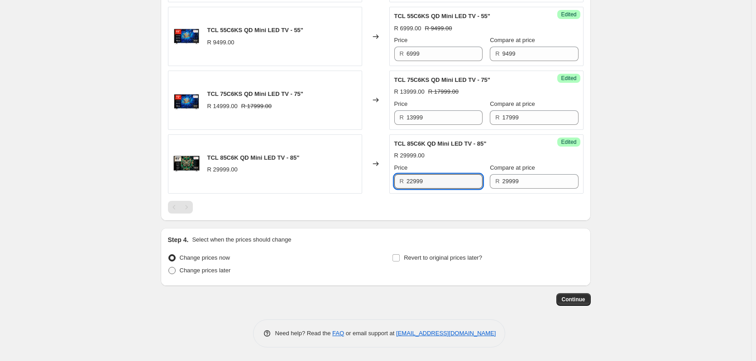
type input "22999"
click at [174, 270] on span at bounding box center [171, 270] width 7 height 7
click at [169, 268] on input "Change prices later" at bounding box center [168, 267] width 0 height 0
radio input "true"
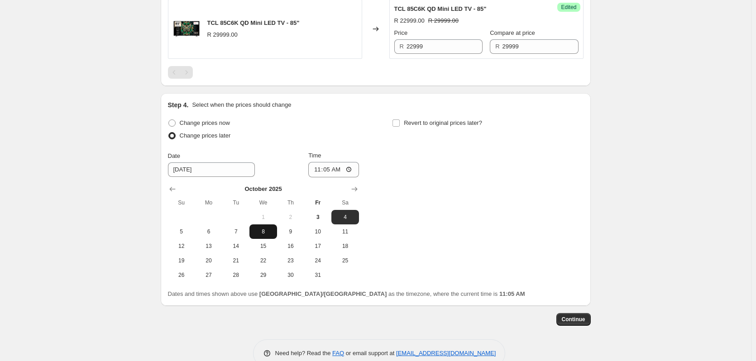
scroll to position [525, 0]
click at [321, 260] on span "24" at bounding box center [318, 259] width 20 height 7
type input "[DATE]"
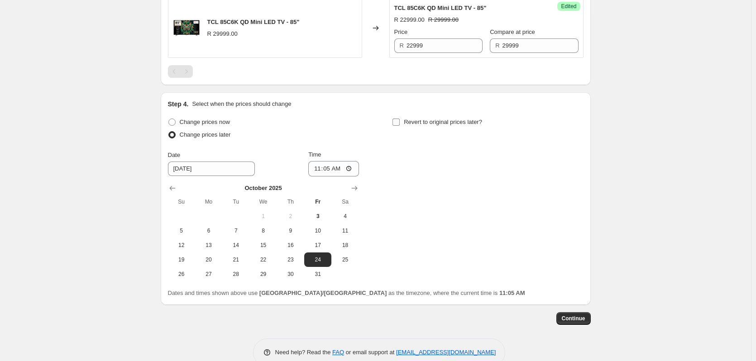
click at [398, 120] on input "Revert to original prices later?" at bounding box center [395, 122] width 7 height 7
checkbox input "true"
click at [580, 191] on icon "Show next month, November 2025" at bounding box center [578, 188] width 9 height 9
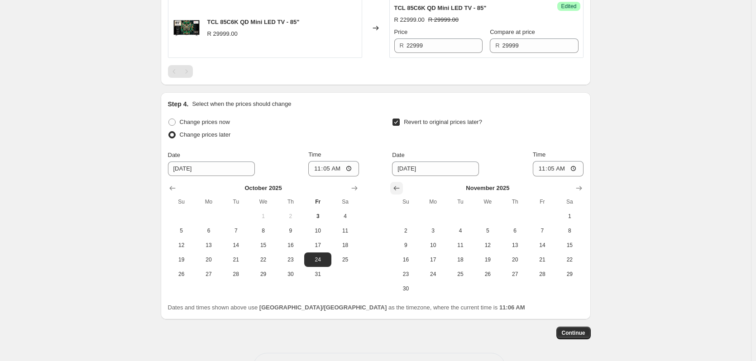
click at [401, 186] on icon "Show previous month, October 2025" at bounding box center [396, 188] width 9 height 9
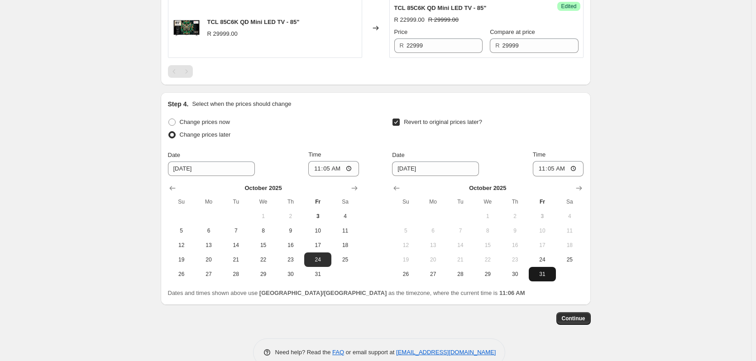
click at [542, 272] on span "31" at bounding box center [542, 274] width 20 height 7
type input "[DATE]"
click at [550, 166] on input "11:05" at bounding box center [558, 168] width 51 height 15
type input "23:59"
click at [582, 318] on span "Continue" at bounding box center [574, 318] width 24 height 7
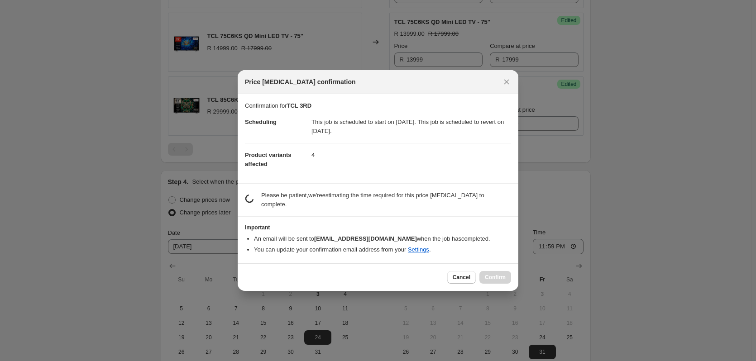
scroll to position [0, 0]
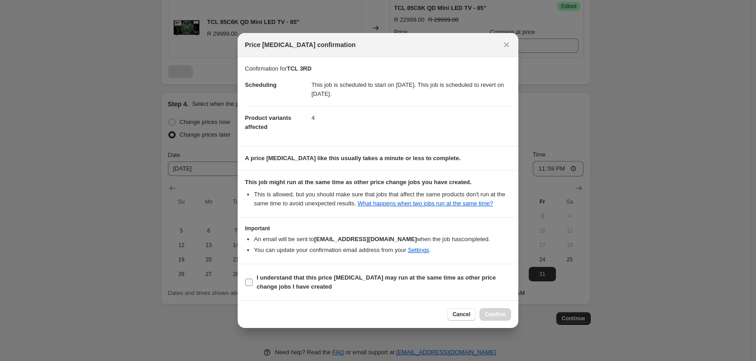
click at [249, 283] on input "I understand that this price [MEDICAL_DATA] may run at the same time as other p…" at bounding box center [248, 282] width 7 height 7
checkbox input "true"
click at [494, 318] on span "Confirm" at bounding box center [495, 314] width 21 height 7
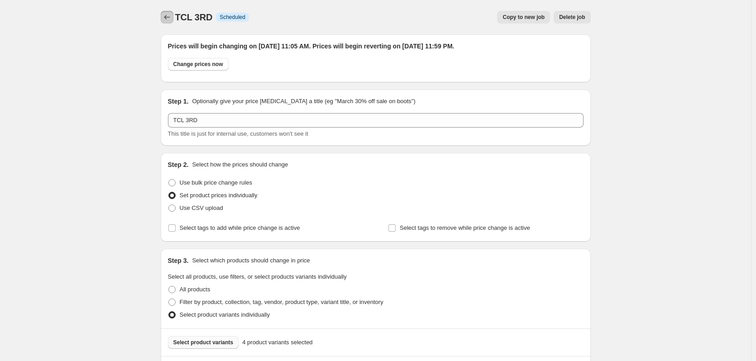
click at [170, 15] on icon "Price change jobs" at bounding box center [167, 17] width 9 height 9
